Goal: Check status: Check status

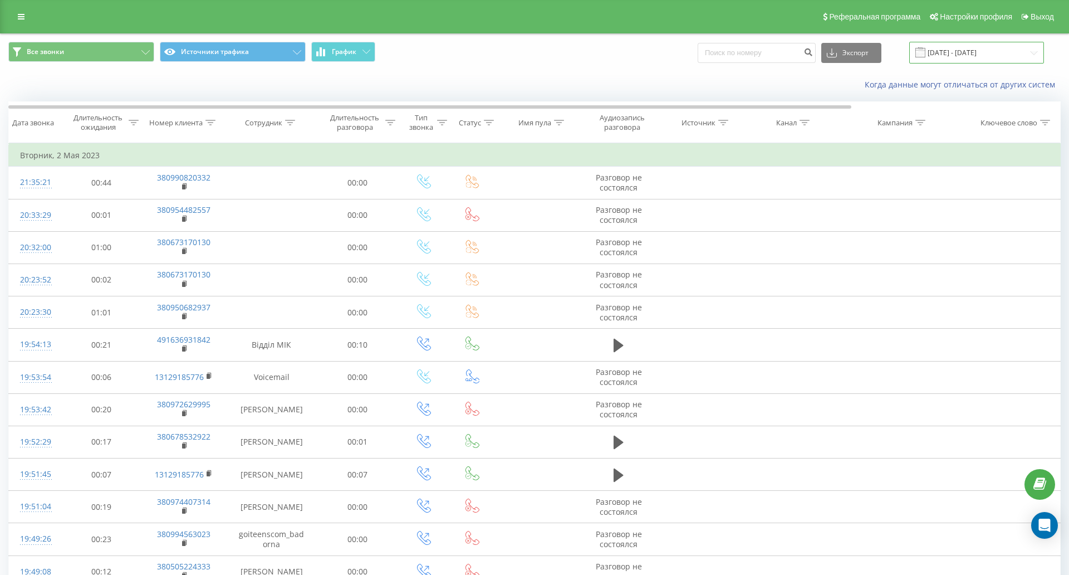
click at [910, 53] on input "[DATE] - [DATE]" at bounding box center [977, 53] width 135 height 22
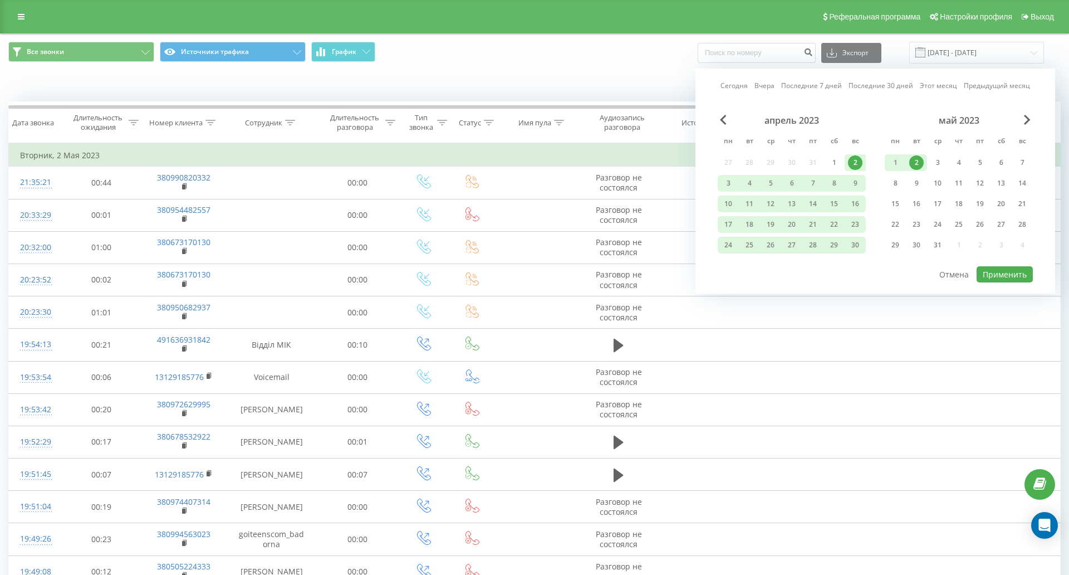
click at [721, 85] on link "Сегодня" at bounding box center [734, 85] width 27 height 11
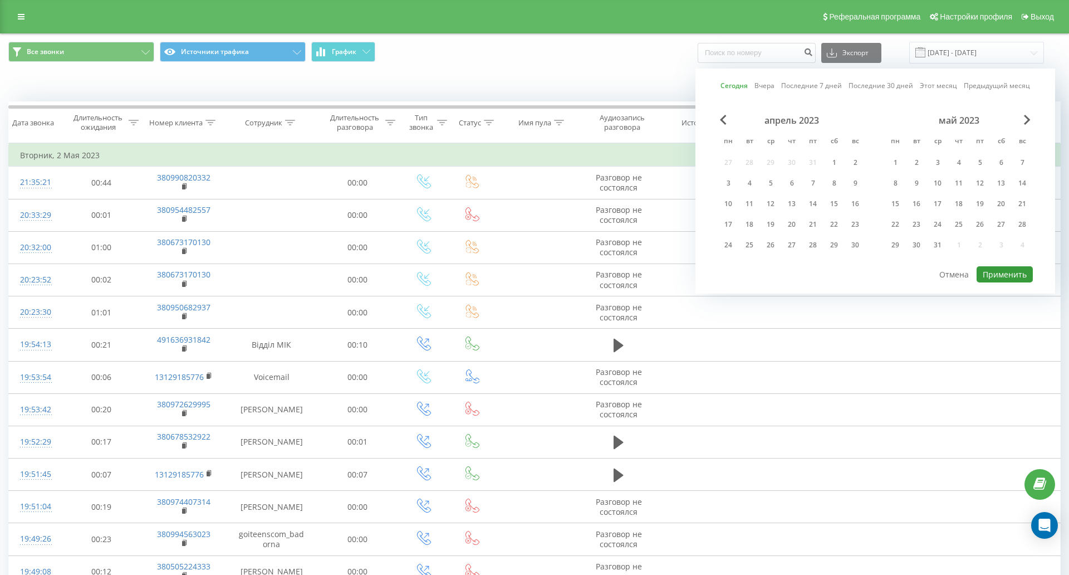
click at [977, 272] on button "Применить" at bounding box center [1005, 274] width 56 height 16
type input "[DATE] - [DATE]"
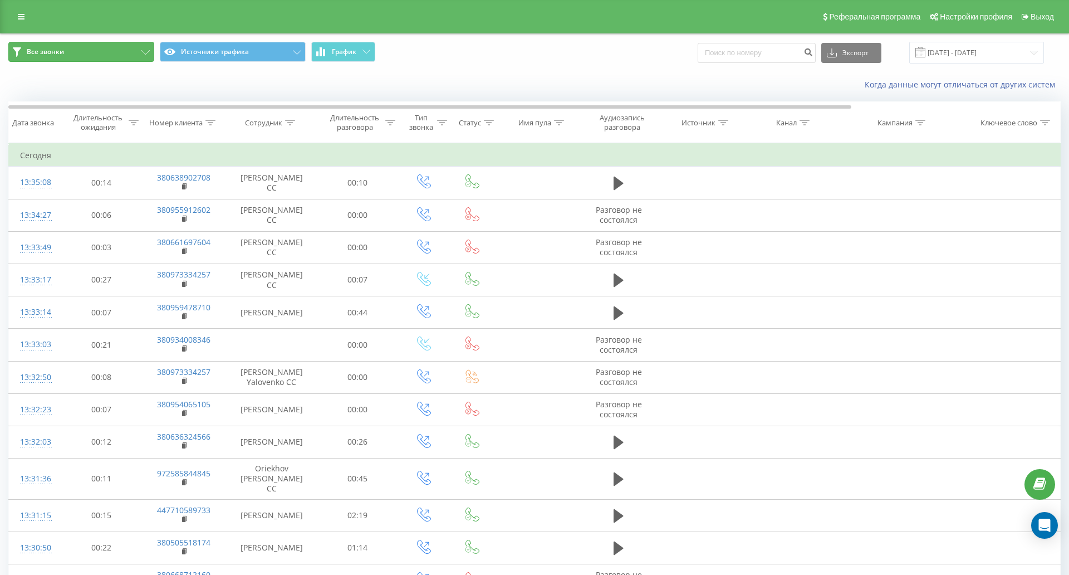
click at [119, 52] on button "Все звонки" at bounding box center [81, 52] width 146 height 20
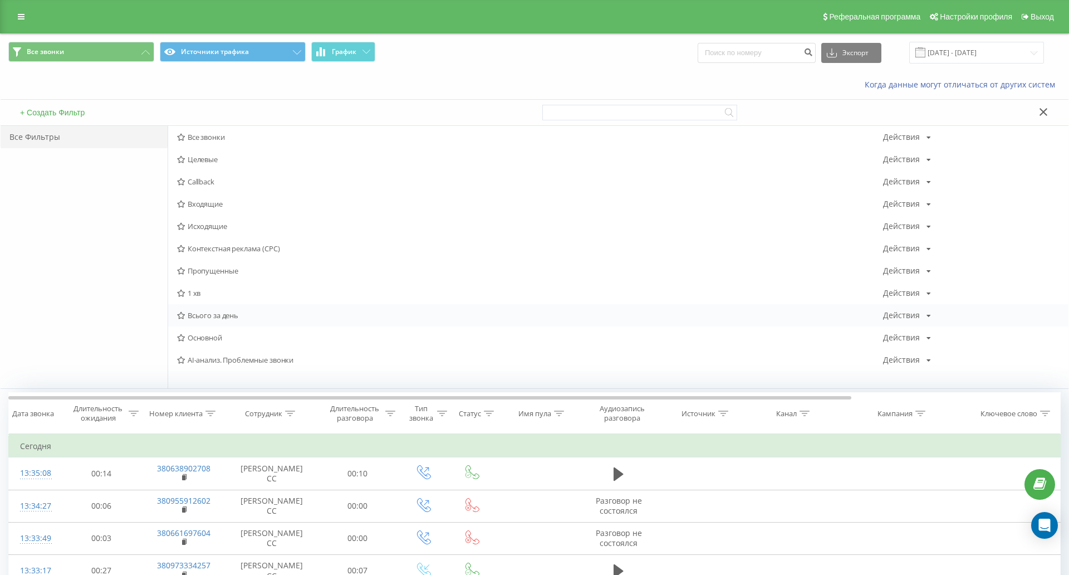
click at [217, 315] on span "Всього за день" at bounding box center [530, 315] width 706 height 8
